Goal: Navigation & Orientation: Find specific page/section

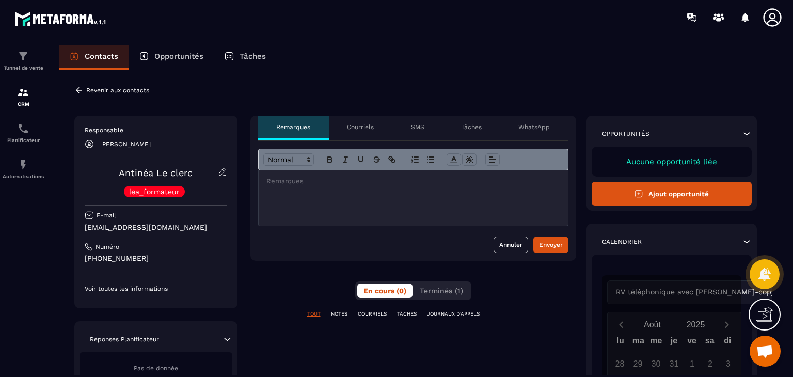
click at [225, 172] on icon at bounding box center [222, 171] width 9 height 9
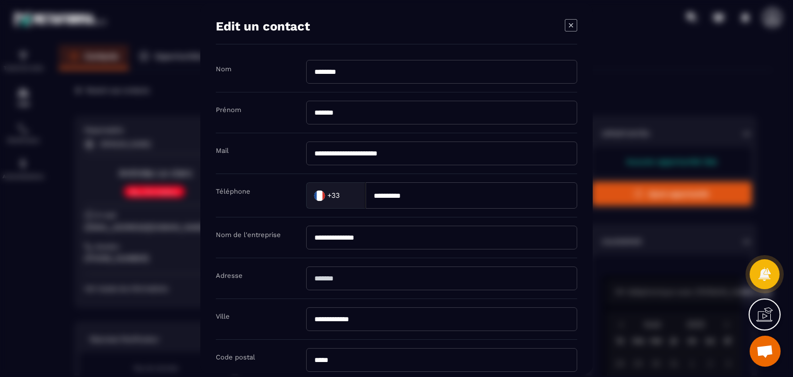
click at [577, 26] on div "**********" at bounding box center [396, 189] width 392 height 370
click at [572, 24] on icon "Modal window" at bounding box center [571, 25] width 12 height 12
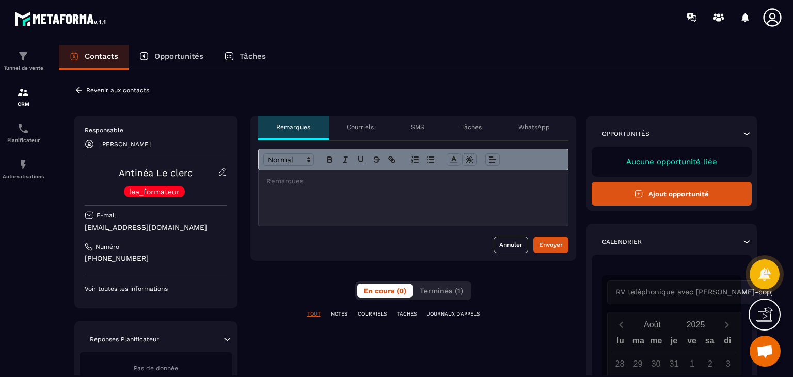
click at [747, 133] on icon at bounding box center [746, 134] width 10 height 10
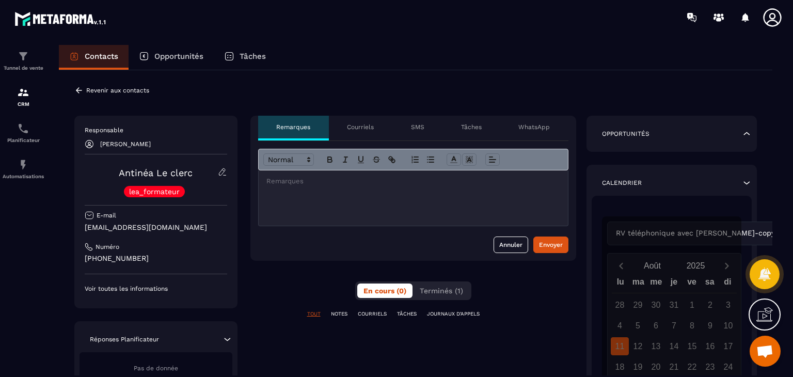
click at [373, 125] on p "Courriels" at bounding box center [360, 127] width 27 height 8
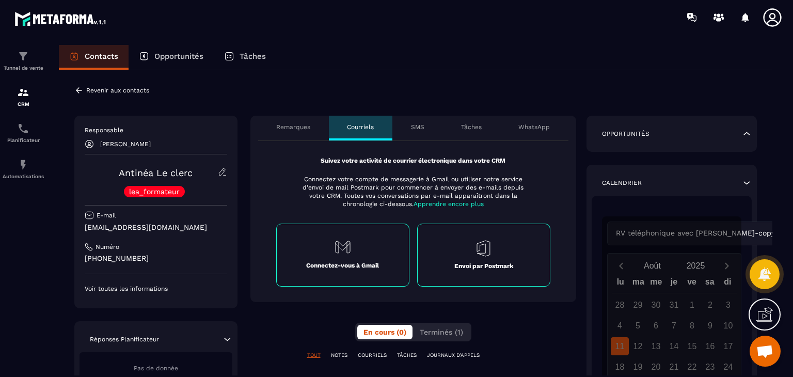
click at [277, 129] on p "Remarques" at bounding box center [293, 127] width 34 height 8
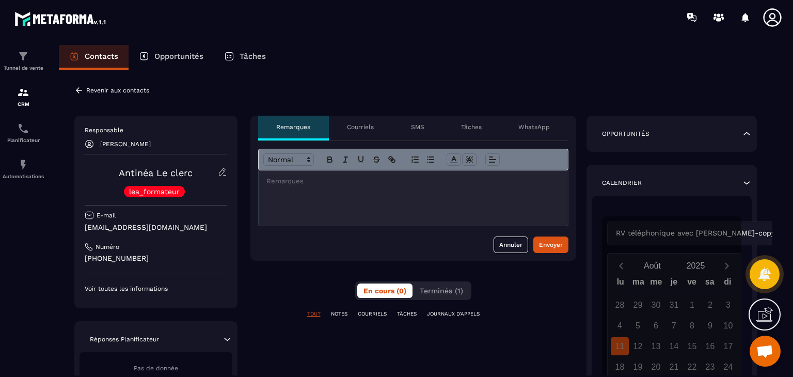
click at [419, 126] on p "SMS" at bounding box center [417, 127] width 13 height 8
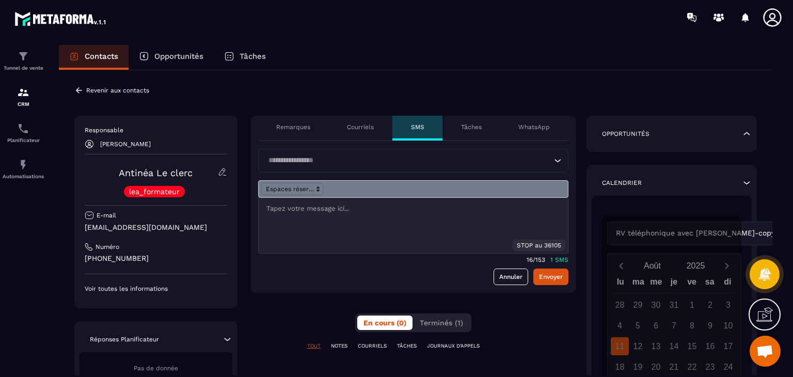
click at [303, 129] on p "Remarques" at bounding box center [293, 127] width 34 height 8
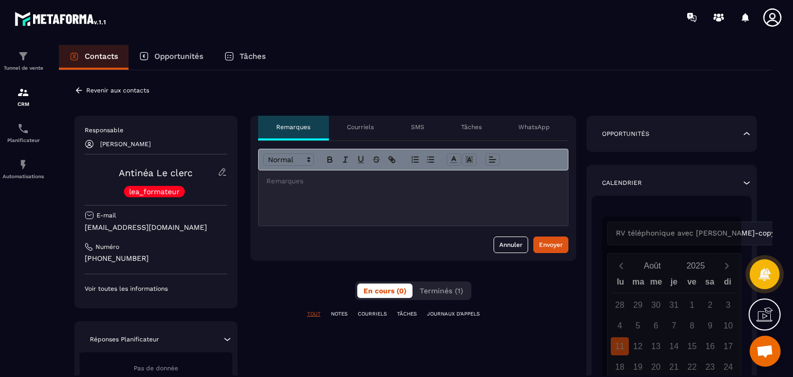
click at [160, 57] on p "Opportunités" at bounding box center [178, 56] width 49 height 9
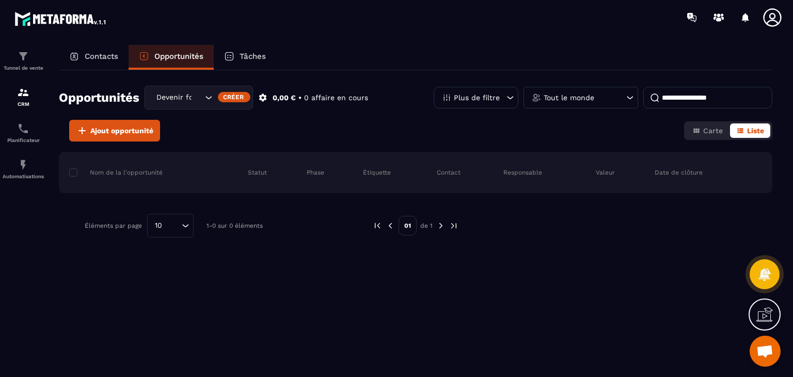
click at [102, 55] on p "Contacts" at bounding box center [102, 56] width 34 height 9
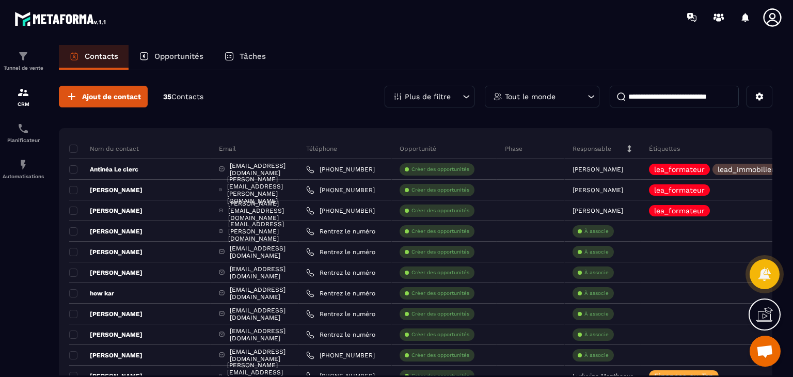
click at [775, 169] on div "Contacts Opportunités Tâches Ajout de contact 35 Contacts Plus de filtre Tout l…" at bounding box center [416, 220] width 734 height 351
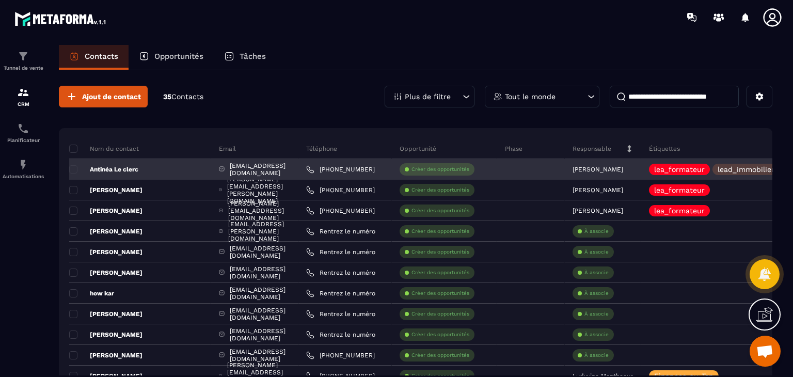
click at [768, 168] on p "lead_immobilier" at bounding box center [746, 169] width 57 height 7
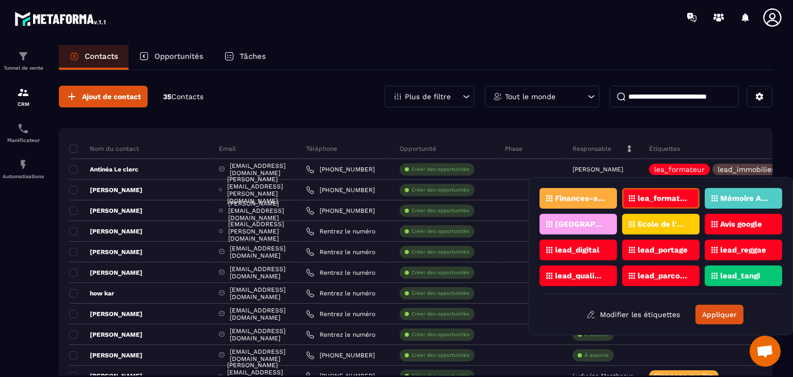
click at [579, 296] on div "Finances-au-Top lea_formateur Mémoire Academy Reggae Sound School Ecole de l'Êt…" at bounding box center [660, 256] width 243 height 136
click at [738, 146] on div "Étiquettes" at bounding box center [720, 148] width 158 height 21
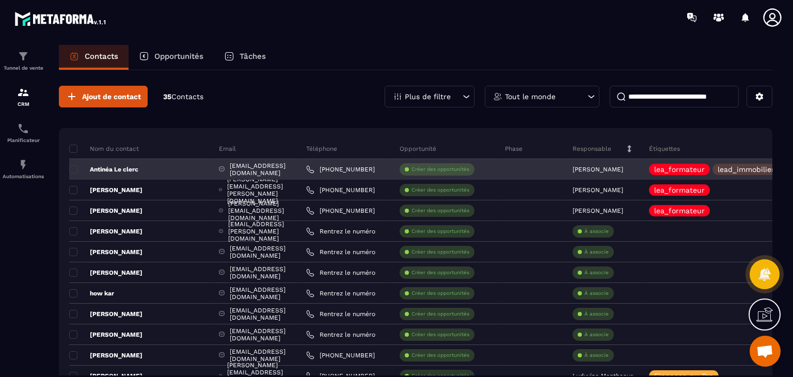
click at [705, 169] on p "lea_formateur" at bounding box center [679, 169] width 51 height 7
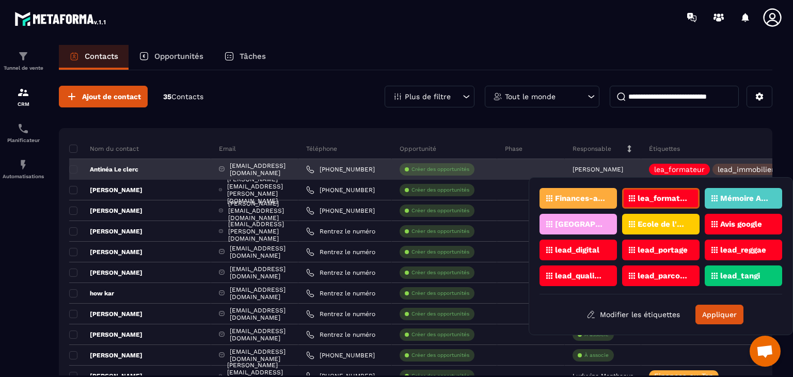
click at [705, 169] on p "lea_formateur" at bounding box center [679, 169] width 51 height 7
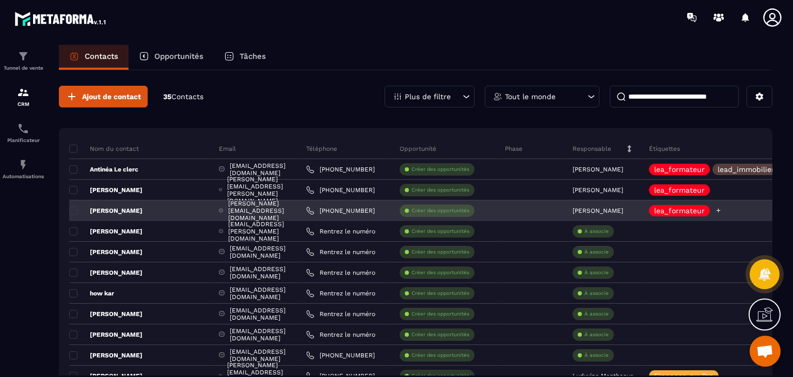
click at [705, 212] on p "lea_formateur" at bounding box center [679, 210] width 51 height 7
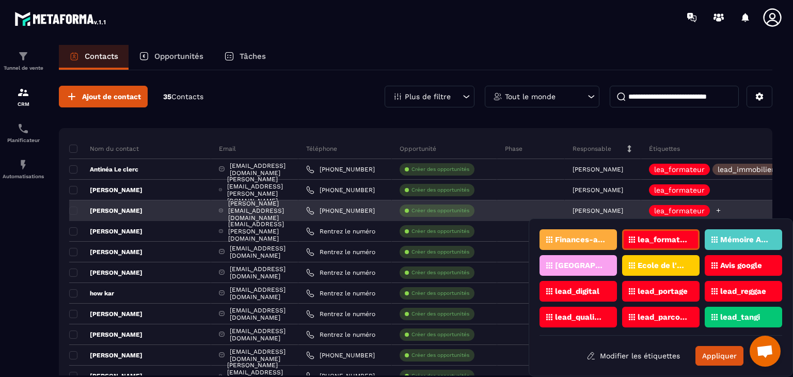
click at [705, 212] on p "lea_formateur" at bounding box center [679, 210] width 51 height 7
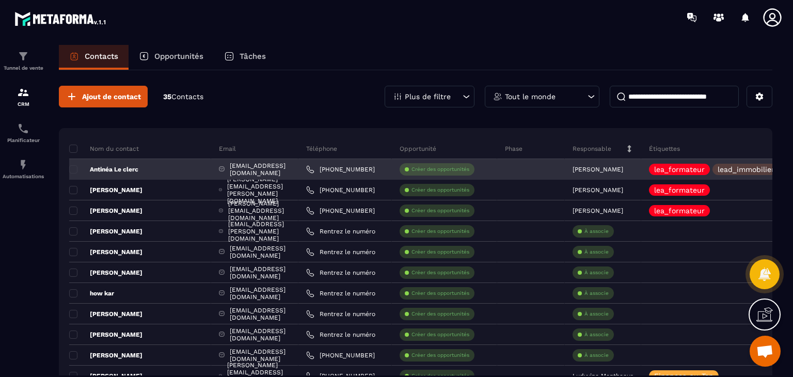
click at [705, 170] on p "lea_formateur" at bounding box center [679, 169] width 51 height 7
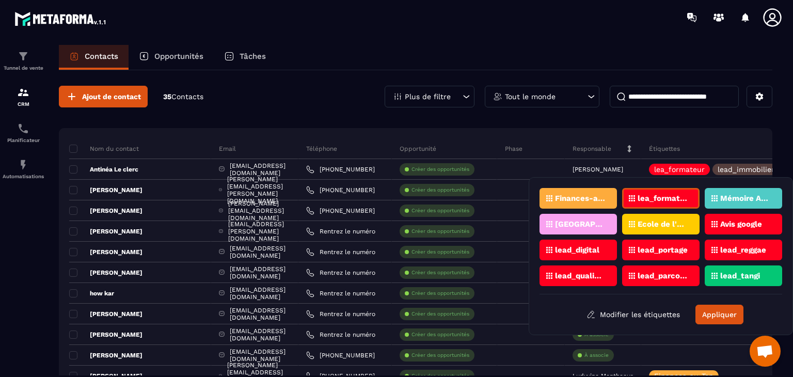
click at [730, 56] on div "Contacts Opportunités Tâches" at bounding box center [415, 57] width 713 height 25
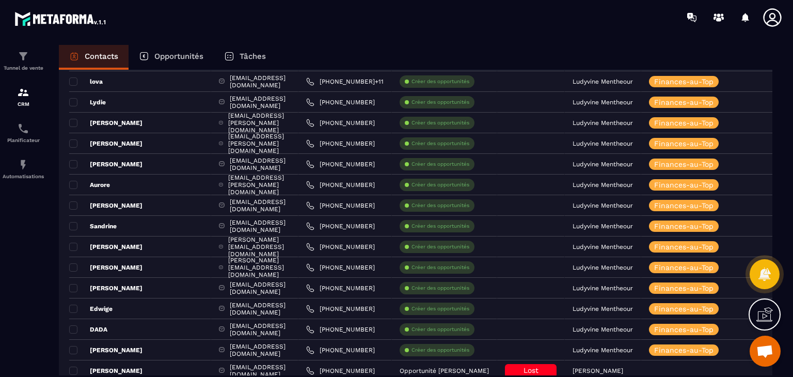
scroll to position [582, 0]
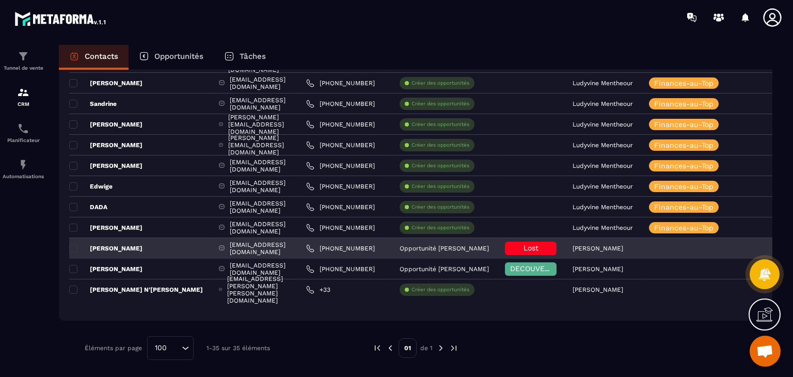
click at [457, 250] on p "Opportunité [PERSON_NAME]" at bounding box center [444, 248] width 89 height 7
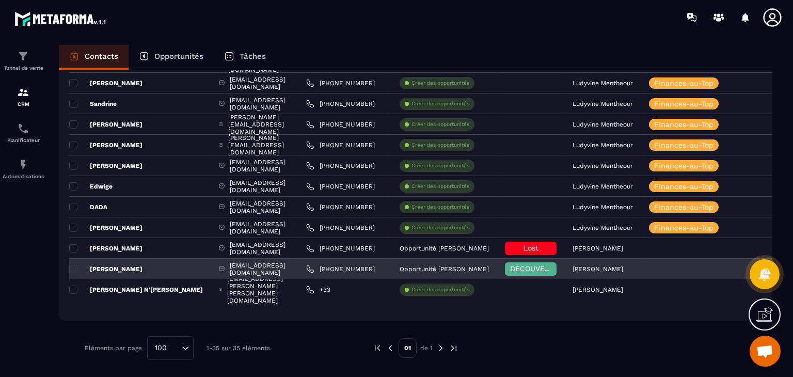
click at [457, 273] on div "Opportunité [PERSON_NAME]" at bounding box center [444, 269] width 105 height 21
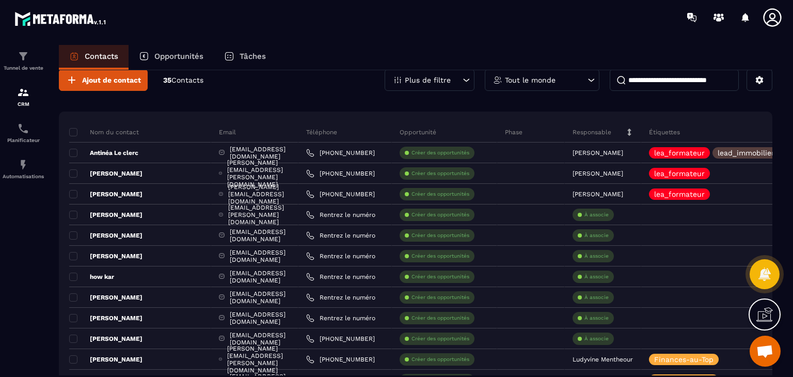
scroll to position [0, 0]
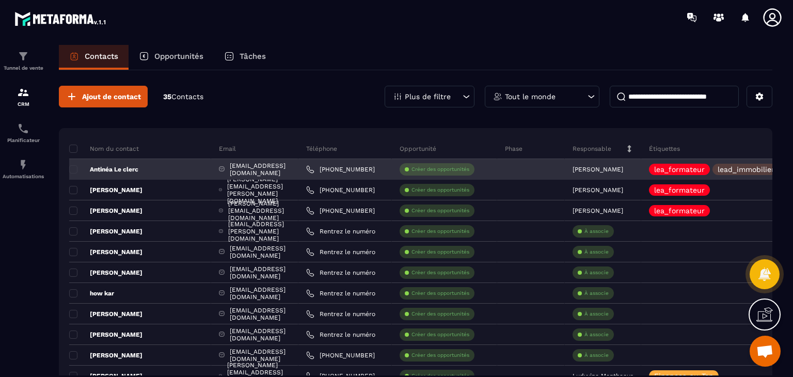
click at [469, 170] on p "Créer des opportunités" at bounding box center [440, 169] width 58 height 7
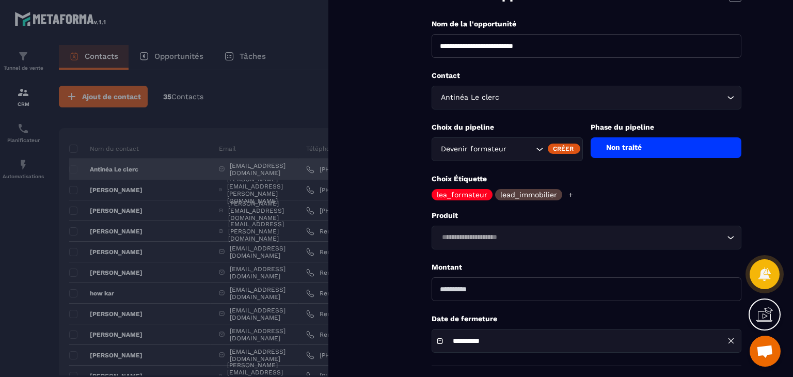
scroll to position [53, 0]
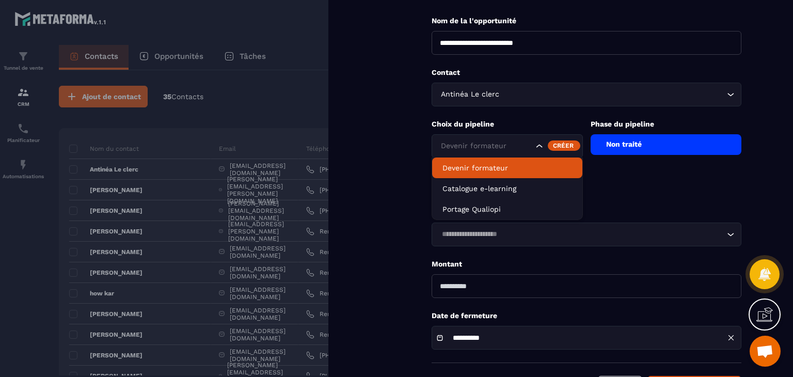
click at [538, 148] on icon "Search for option" at bounding box center [539, 146] width 10 height 10
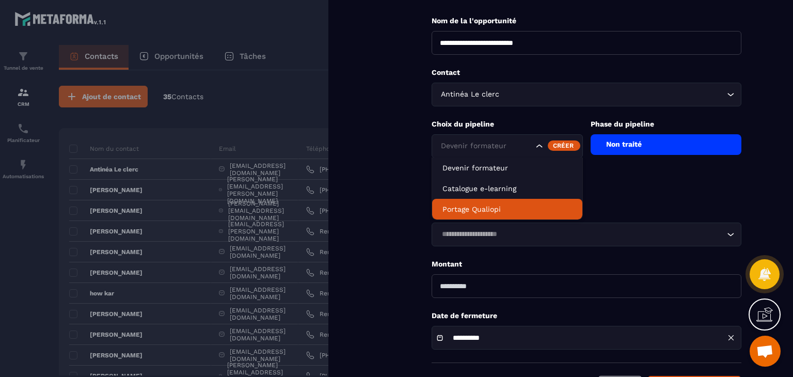
click at [380, 170] on form "**********" at bounding box center [586, 181] width 413 height 469
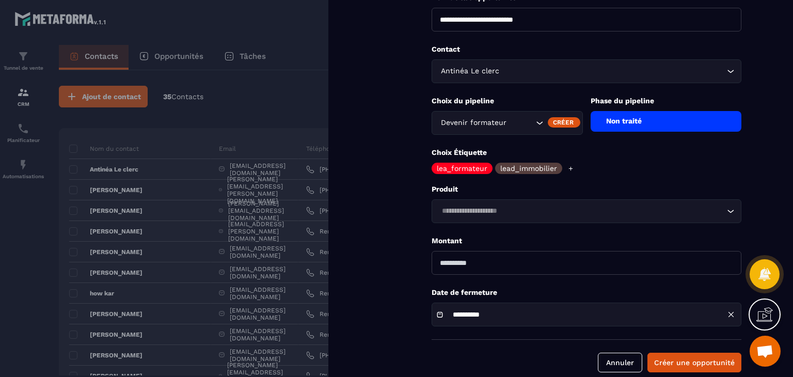
scroll to position [76, 0]
click at [569, 169] on icon at bounding box center [571, 168] width 4 height 4
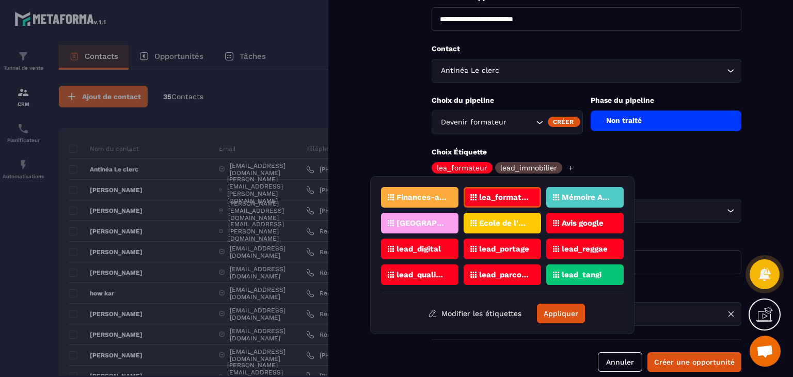
scroll to position [92, 0]
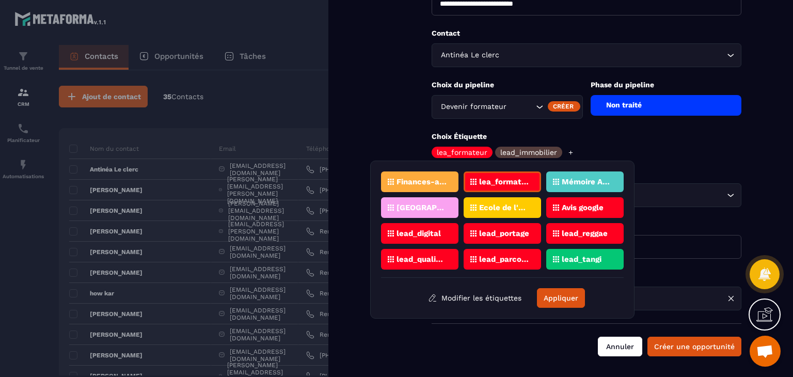
click at [632, 345] on button "Annuler" at bounding box center [620, 347] width 44 height 20
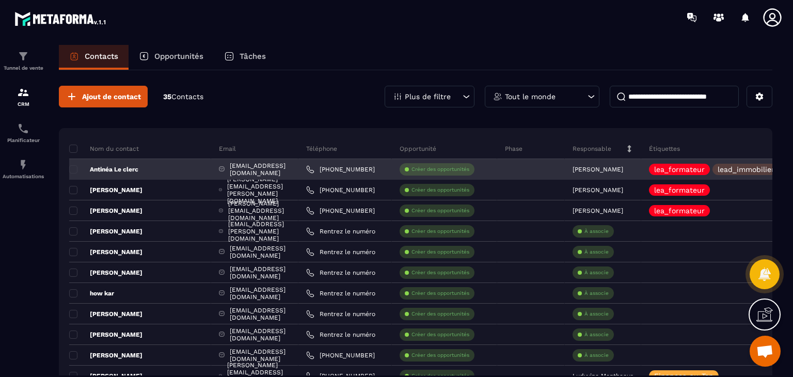
click at [705, 170] on p "lea_formateur" at bounding box center [679, 169] width 51 height 7
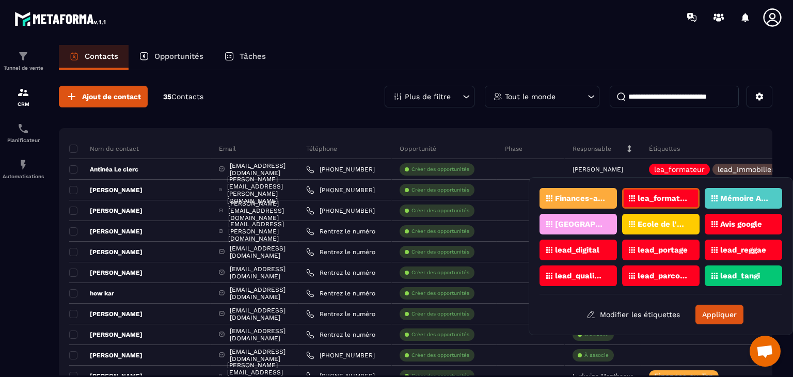
click at [566, 305] on div "Modifier les étiquettes Appliquer" at bounding box center [660, 315] width 243 height 20
click at [725, 313] on button "Appliquer" at bounding box center [719, 315] width 48 height 20
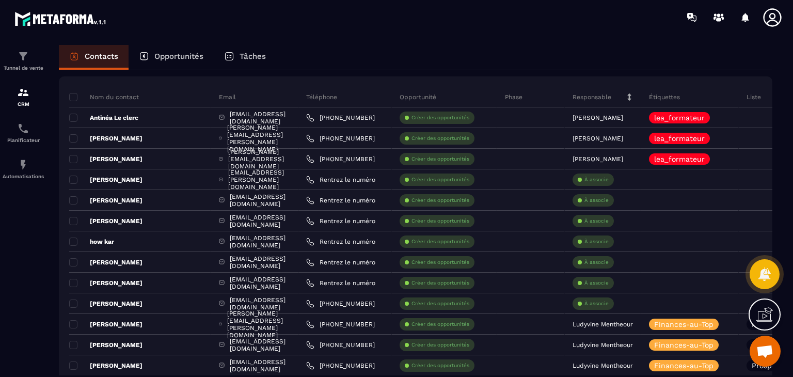
scroll to position [0, 0]
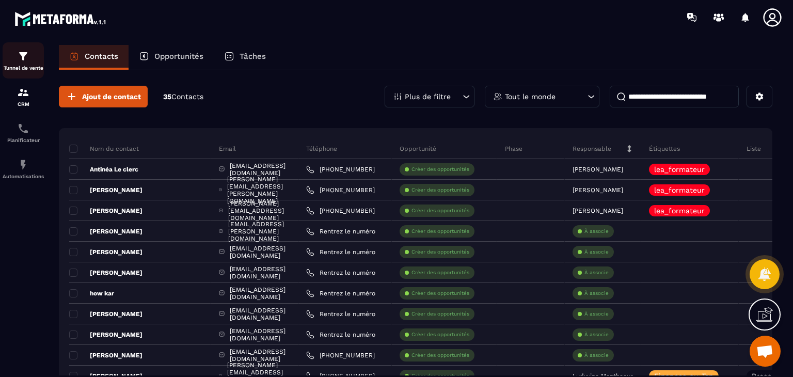
click at [19, 64] on div "Tunnel de vente" at bounding box center [23, 60] width 41 height 21
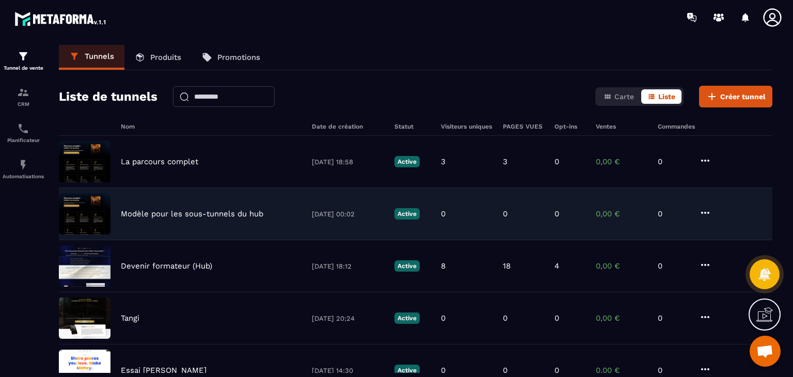
click at [166, 211] on p "Modèle pour les sous-tunnels du hub" at bounding box center [192, 213] width 142 height 9
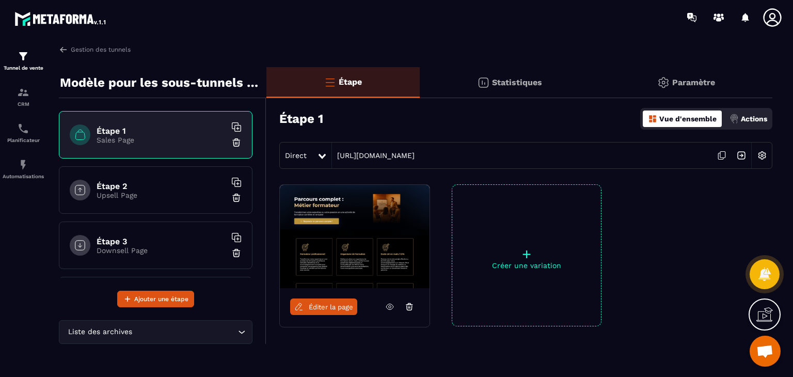
click at [107, 185] on h6 "Étape 2" at bounding box center [161, 186] width 129 height 10
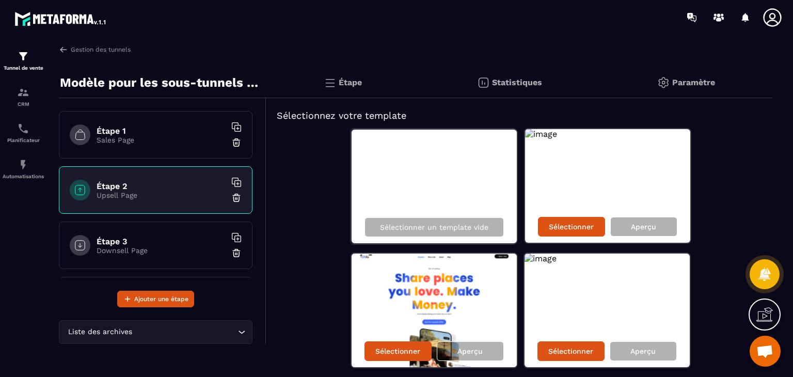
click at [102, 241] on h6 "Étape 3" at bounding box center [161, 241] width 129 height 10
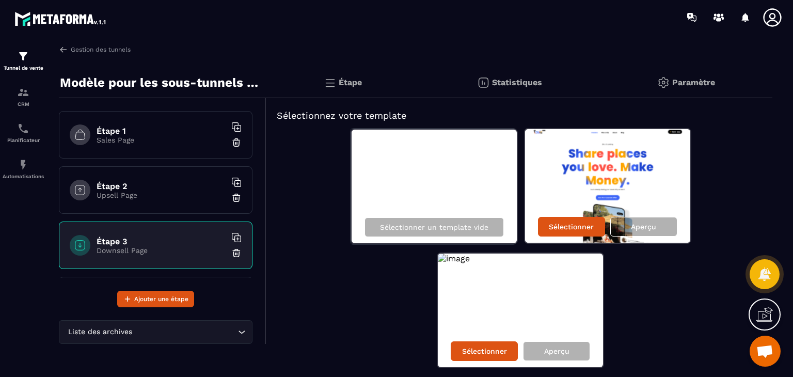
click at [117, 135] on h6 "Étape 1" at bounding box center [161, 131] width 129 height 10
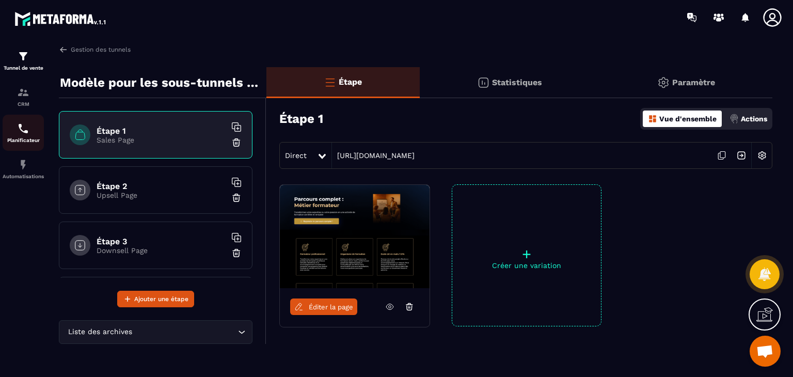
click at [33, 140] on p "Planificateur" at bounding box center [23, 140] width 41 height 6
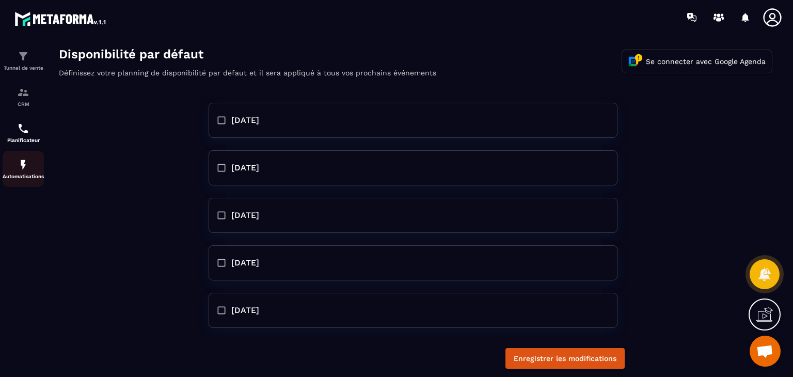
click at [26, 164] on img at bounding box center [23, 164] width 12 height 12
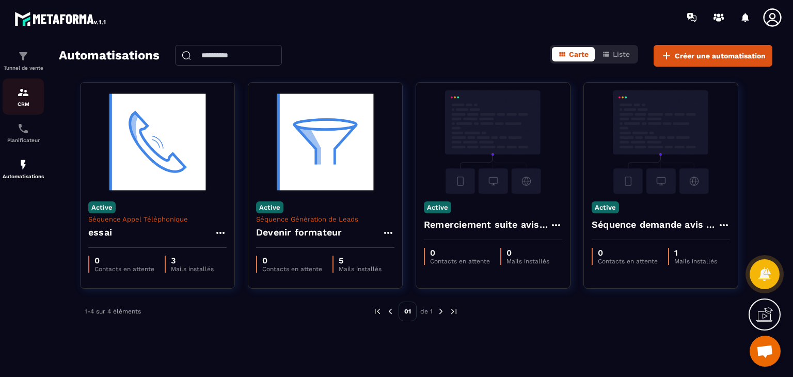
click at [24, 97] on img at bounding box center [23, 92] width 12 height 12
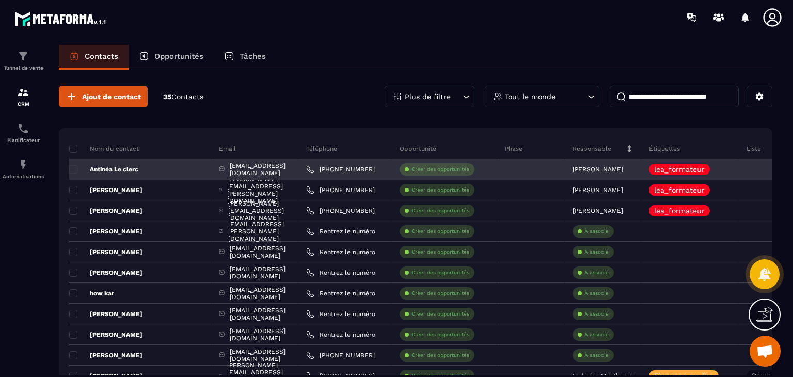
click at [79, 170] on p "Antinéa Le clerc" at bounding box center [103, 169] width 69 height 8
